Goal: Transaction & Acquisition: Obtain resource

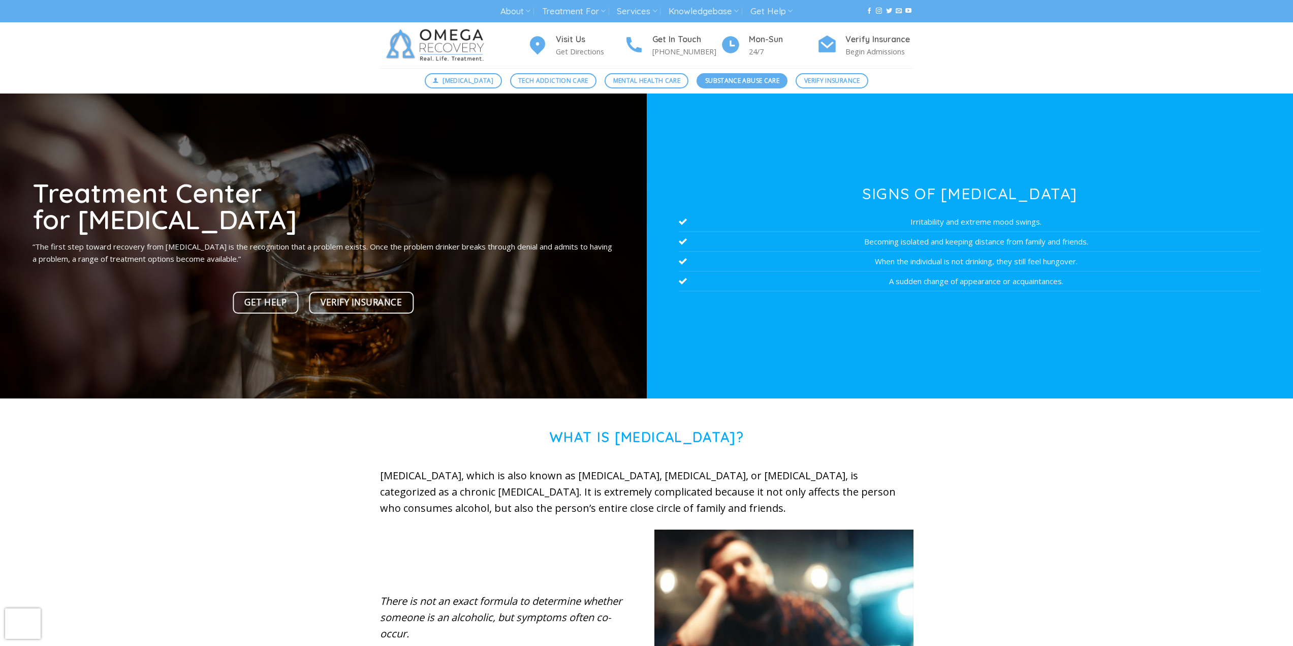
click at [726, 82] on span "Substance Abuse Care" at bounding box center [742, 81] width 74 height 10
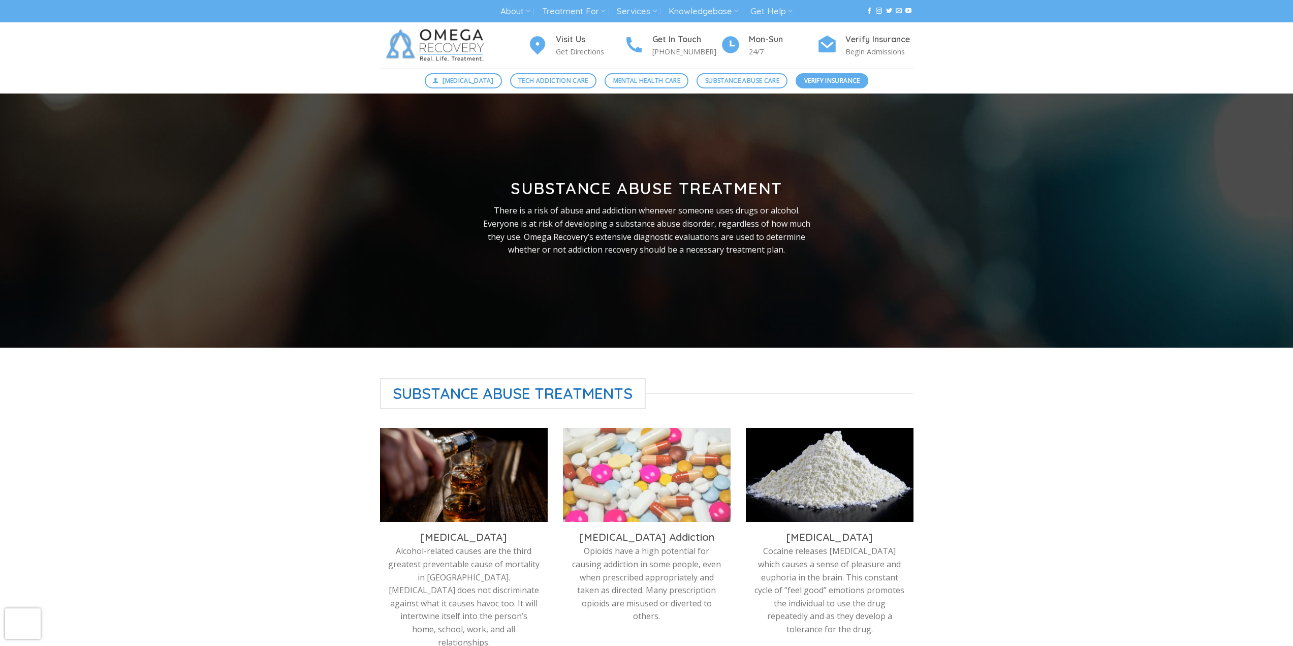
click at [820, 78] on span "Verify Insurance" at bounding box center [832, 81] width 56 height 10
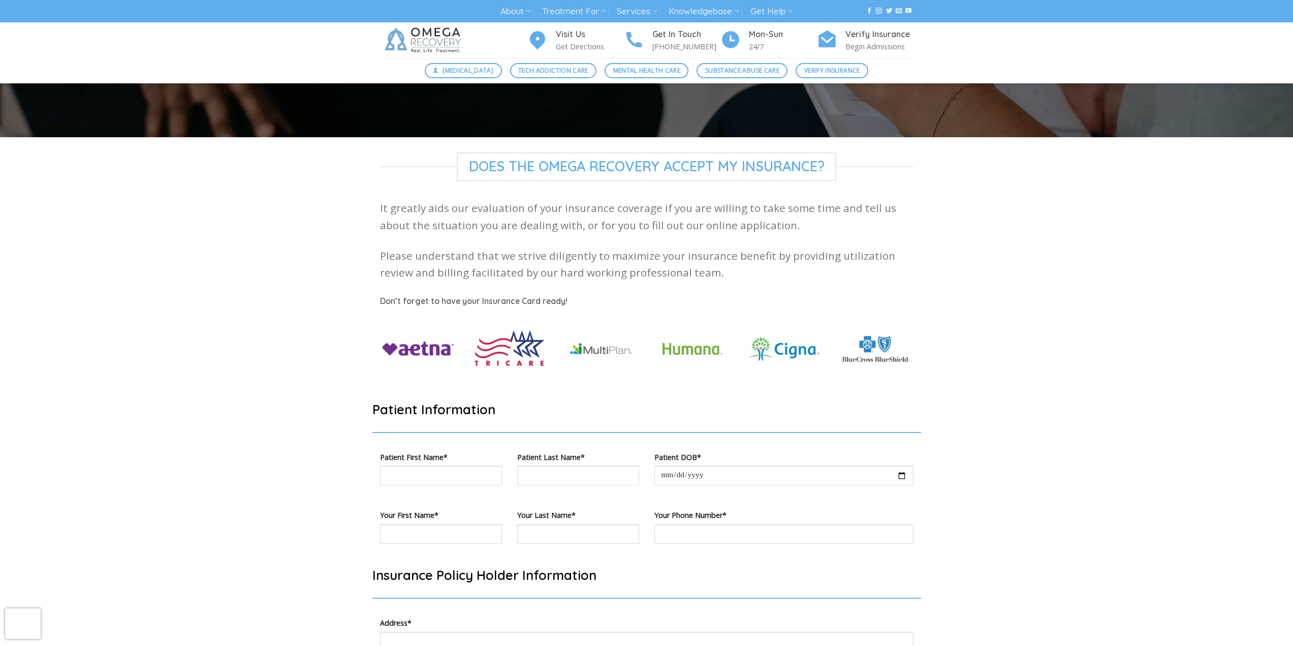
scroll to position [254, 0]
